Goal: Task Accomplishment & Management: Manage account settings

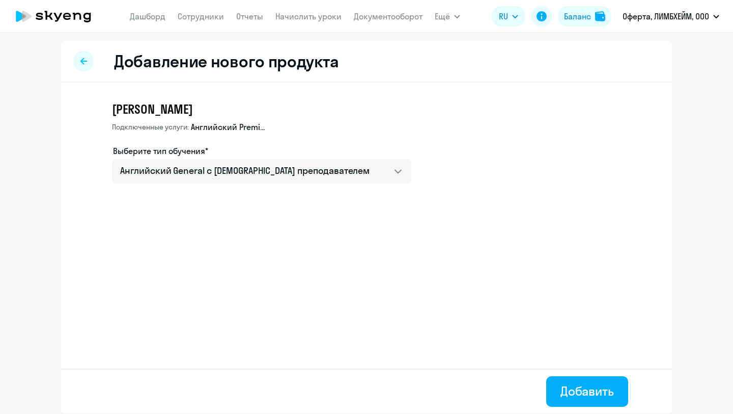
select select "english_adult_not_native_speaker"
click at [282, 22] on app-menu-item-link "Начислить уроки" at bounding box center [309, 16] width 66 height 13
click at [282, 21] on link "Начислить уроки" at bounding box center [309, 16] width 66 height 10
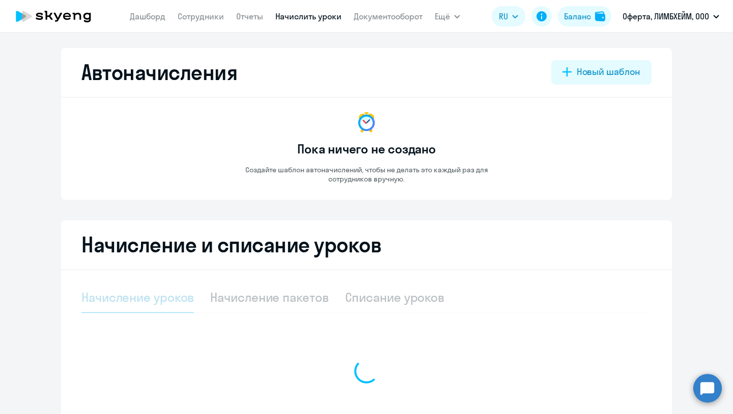
scroll to position [103, 0]
select select "10"
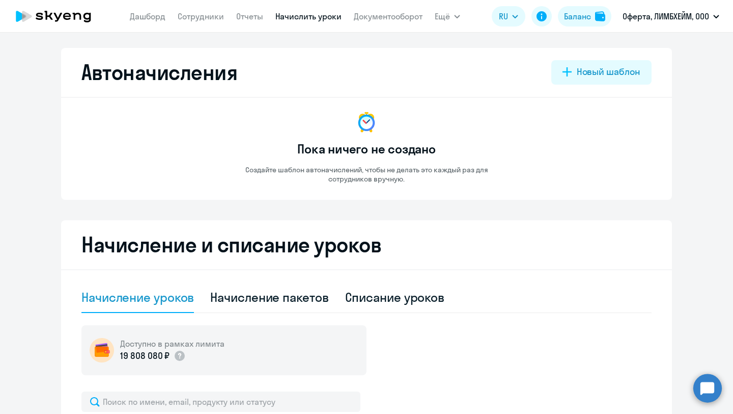
scroll to position [250, 0]
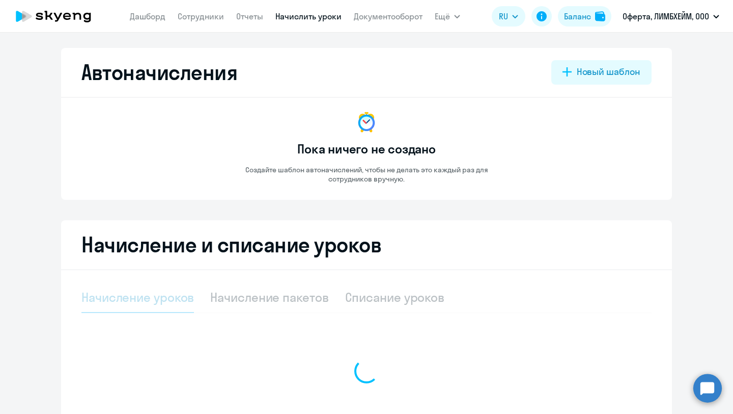
select select "10"
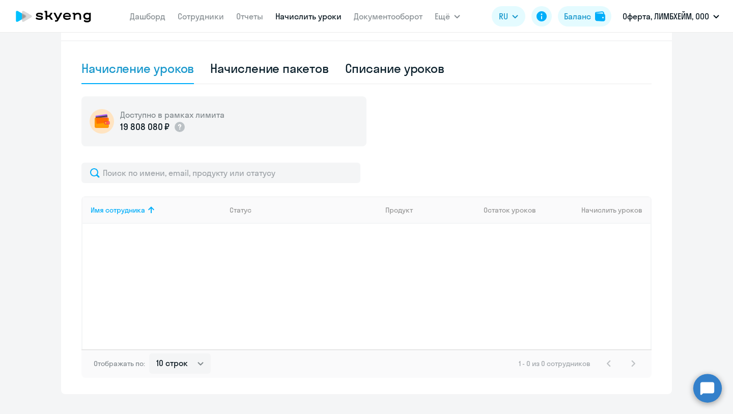
scroll to position [250, 0]
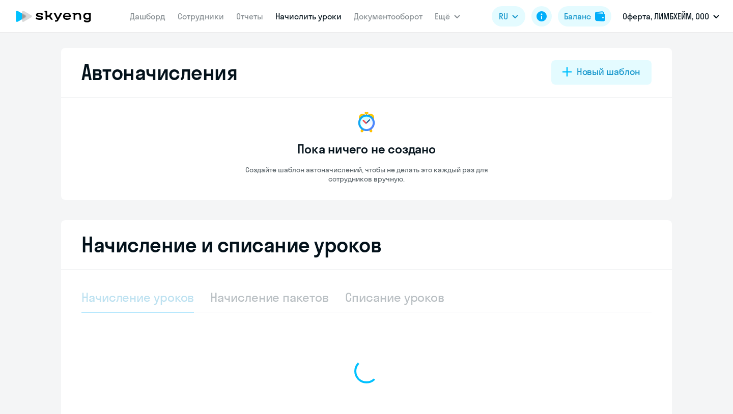
select select "10"
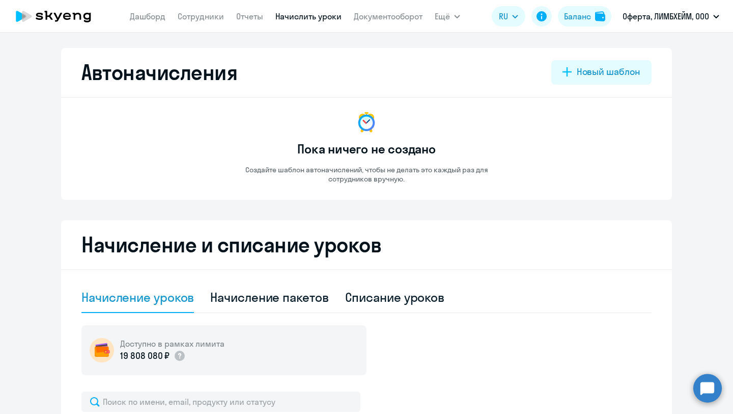
scroll to position [250, 0]
